Goal: Find specific page/section: Find specific page/section

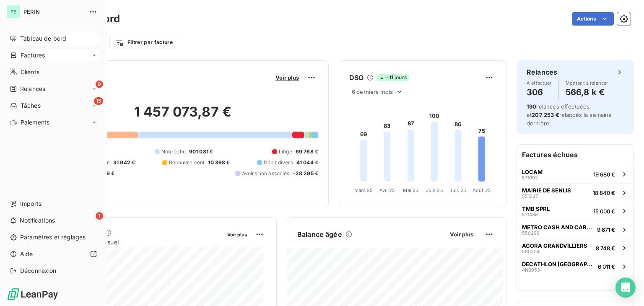
click at [39, 60] on div "Factures" at bounding box center [53, 55] width 93 height 13
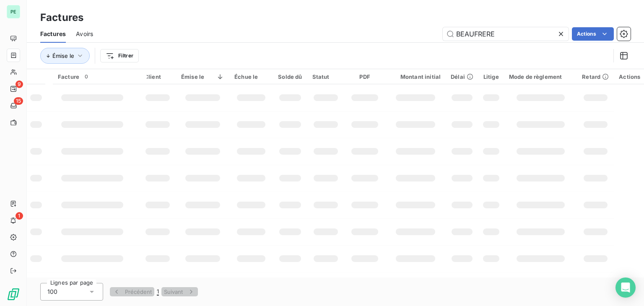
drag, startPoint x: 507, startPoint y: 34, endPoint x: 427, endPoint y: 34, distance: 79.6
click at [427, 34] on div "BEAUFRERE Actions" at bounding box center [366, 33] width 527 height 13
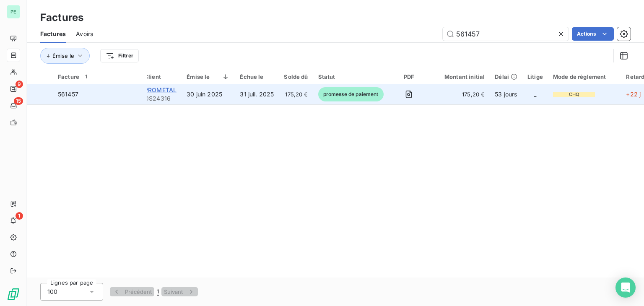
type input "561457"
click at [166, 92] on span "PROMETAL" at bounding box center [160, 89] width 32 height 7
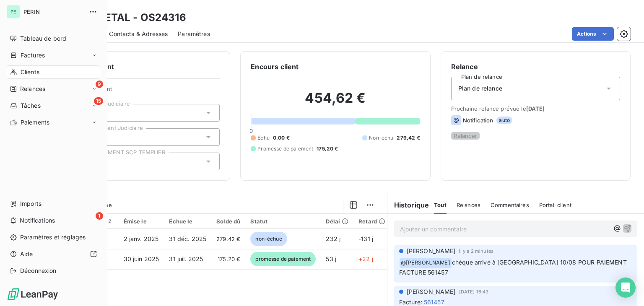
click at [21, 71] on span "Clients" at bounding box center [30, 72] width 19 height 8
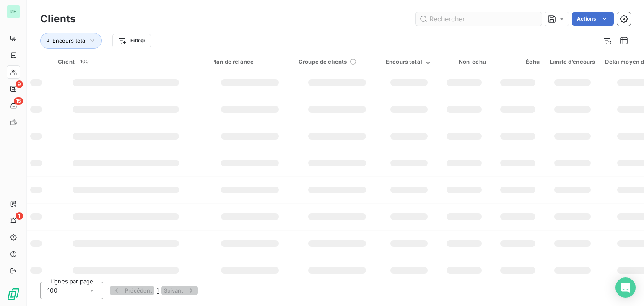
click at [461, 25] on input "text" at bounding box center [479, 18] width 126 height 13
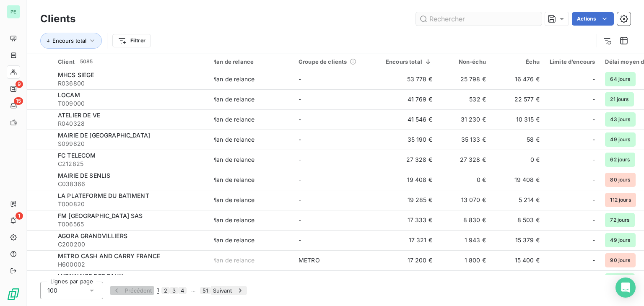
click at [461, 17] on input "text" at bounding box center [479, 18] width 126 height 13
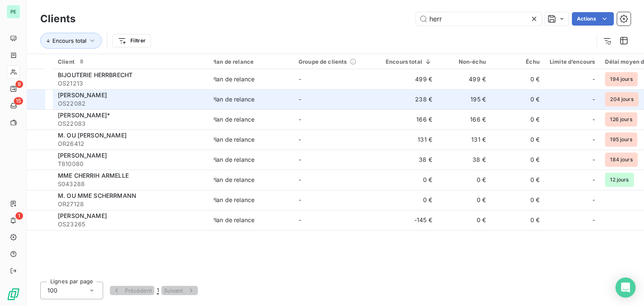
type input "herr"
click at [122, 93] on div "[PERSON_NAME]" at bounding box center [133, 95] width 151 height 8
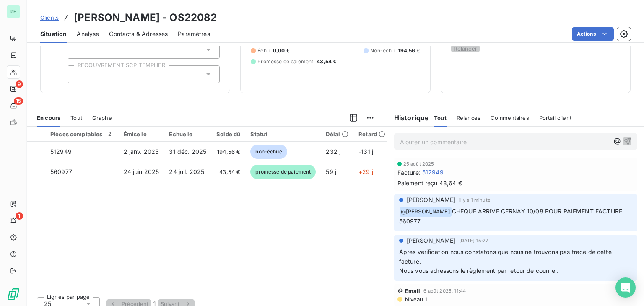
scroll to position [94, 0]
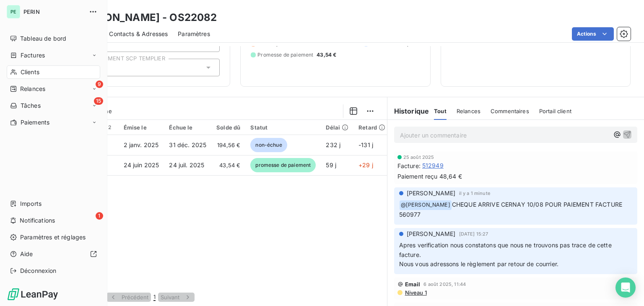
drag, startPoint x: 34, startPoint y: 72, endPoint x: 57, endPoint y: 63, distance: 25.5
click at [34, 72] on span "Clients" at bounding box center [30, 72] width 19 height 8
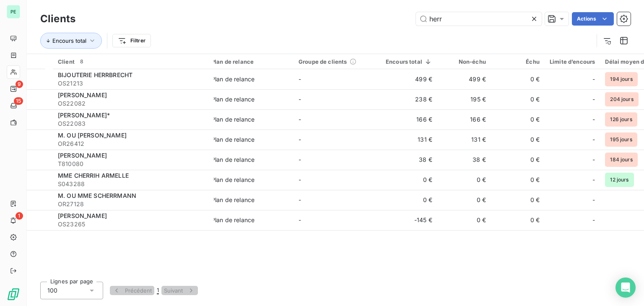
drag, startPoint x: 451, startPoint y: 21, endPoint x: 406, endPoint y: 15, distance: 46.1
click at [406, 15] on div "herr Actions" at bounding box center [357, 18] width 545 height 13
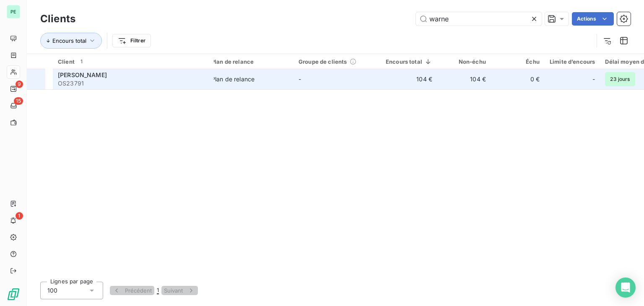
type input "warne"
click at [342, 78] on td "-" at bounding box center [336, 79] width 87 height 20
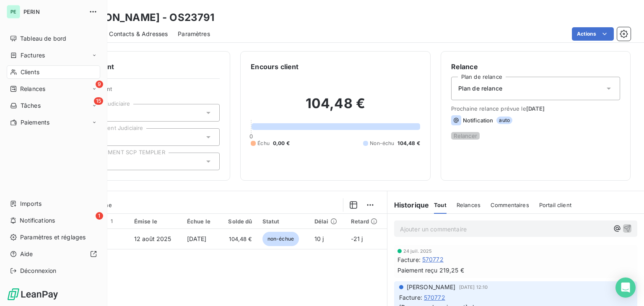
click at [21, 71] on span "Clients" at bounding box center [30, 72] width 19 height 8
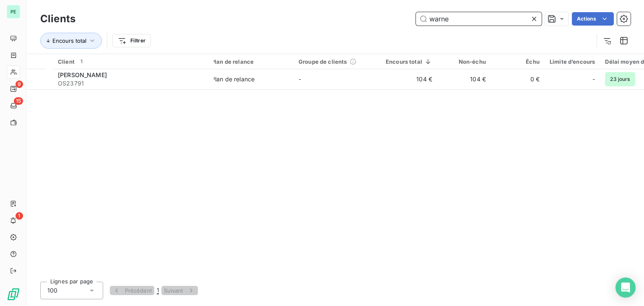
drag, startPoint x: 460, startPoint y: 20, endPoint x: 389, endPoint y: 18, distance: 71.7
click at [389, 18] on div "warne Actions" at bounding box center [357, 18] width 545 height 13
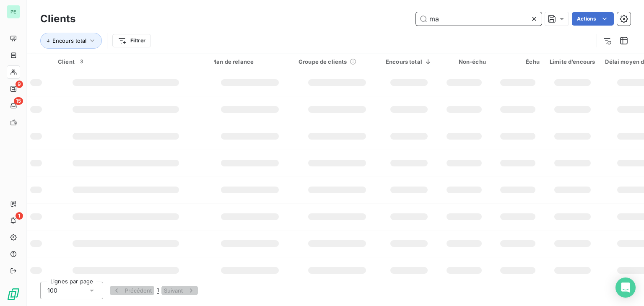
type input "m"
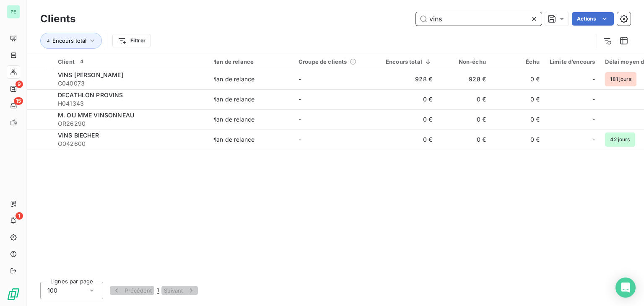
type input "vins"
drag, startPoint x: 471, startPoint y: 21, endPoint x: 360, endPoint y: 21, distance: 110.6
click at [360, 21] on div "vins Actions" at bounding box center [357, 18] width 545 height 13
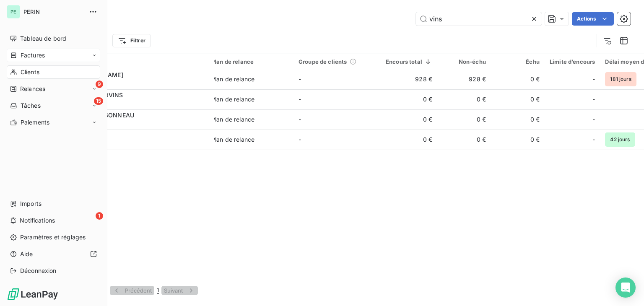
drag, startPoint x: 38, startPoint y: 56, endPoint x: 69, endPoint y: 49, distance: 31.7
click at [38, 56] on span "Factures" at bounding box center [33, 55] width 24 height 8
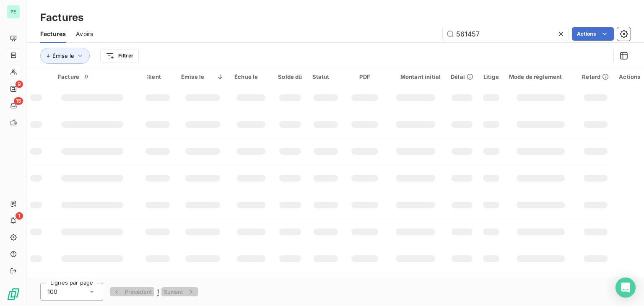
drag, startPoint x: 516, startPoint y: 31, endPoint x: 416, endPoint y: 31, distance: 100.2
click at [416, 31] on div "561457 Actions" at bounding box center [366, 33] width 527 height 13
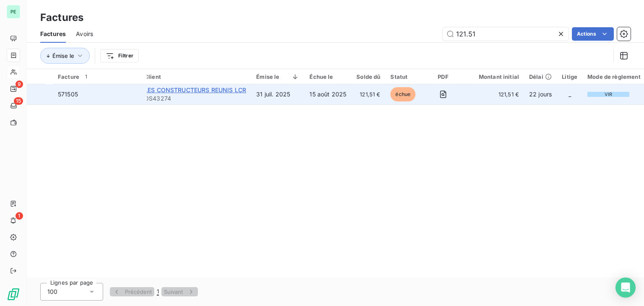
type input "121.51"
click at [236, 93] on span "LES CONSTRUCTEURS REUNIS LCR" at bounding box center [195, 89] width 102 height 7
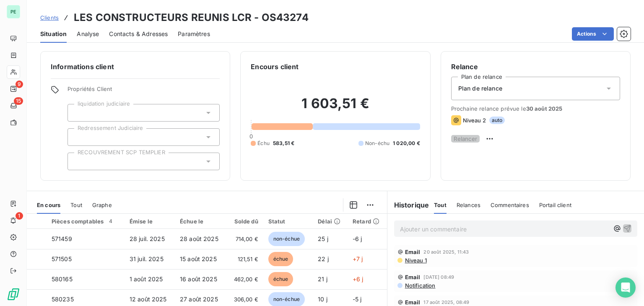
scroll to position [42, 0]
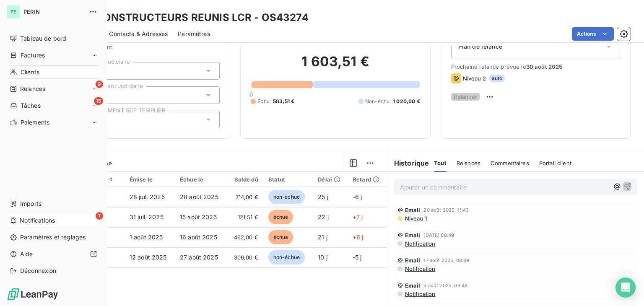
click at [23, 221] on span "Notifications" at bounding box center [37, 220] width 35 height 8
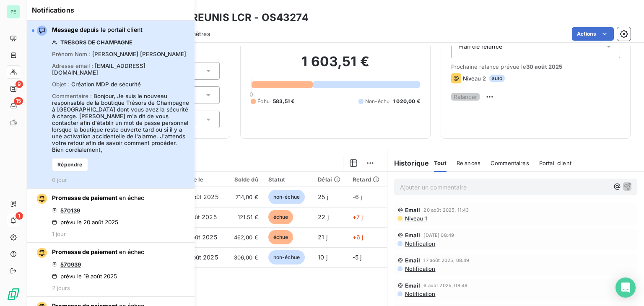
click at [140, 44] on div "Message depuis le portail client TRESORS DE CHAMPAGNE Prénom Nom : [PERSON_NAME…" at bounding box center [120, 105] width 137 height 158
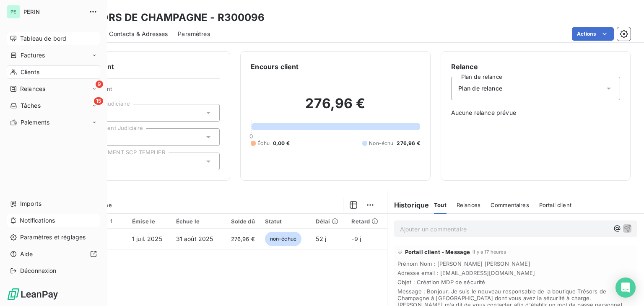
click at [23, 32] on div "Tableau de bord" at bounding box center [53, 38] width 93 height 13
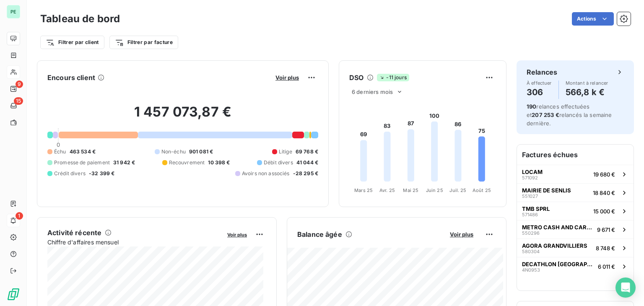
click at [210, 141] on div "1 457 073,87 € 0 Échu 463 534 € Non-échu 901 081 € Litige 69 768 € Promesse de …" at bounding box center [182, 140] width 271 height 112
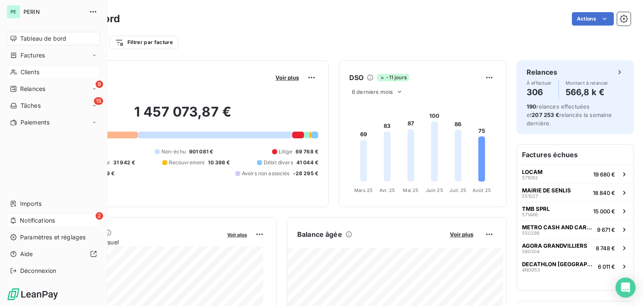
click at [24, 71] on span "Clients" at bounding box center [30, 72] width 19 height 8
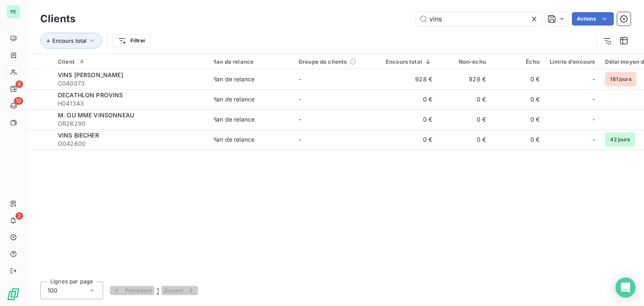
drag, startPoint x: 461, startPoint y: 21, endPoint x: 293, endPoint y: 21, distance: 167.2
click at [293, 21] on div "vins Actions" at bounding box center [357, 18] width 545 height 13
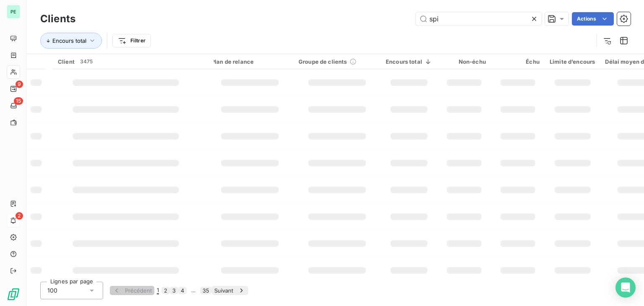
type input "spie"
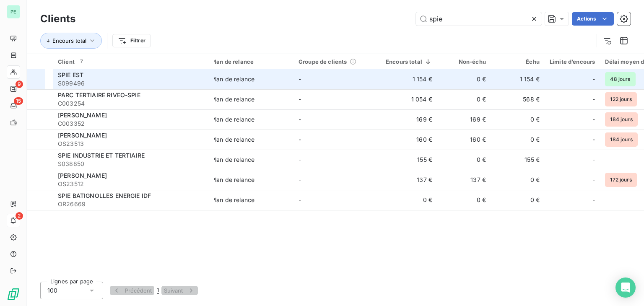
click at [167, 78] on div "SPIE EST" at bounding box center [133, 75] width 151 height 8
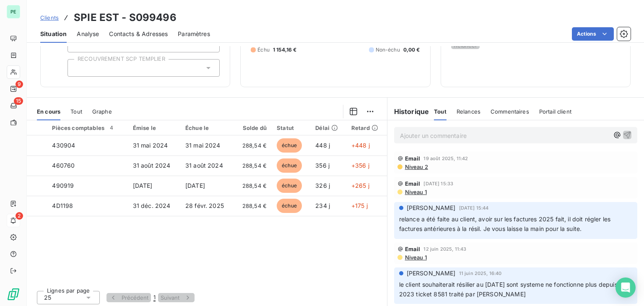
scroll to position [94, 0]
click at [423, 131] on p "Ajouter un commentaire ﻿" at bounding box center [505, 135] width 210 height 10
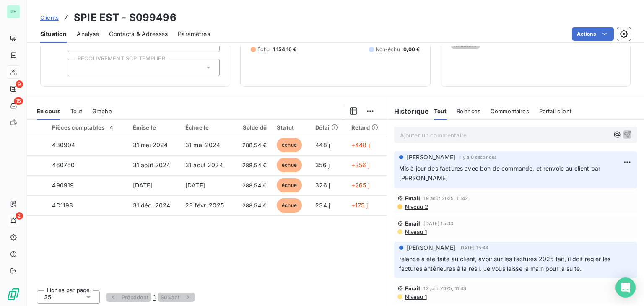
click at [423, 131] on p "Ajouter un commentaire ﻿" at bounding box center [505, 135] width 210 height 10
